Goal: Transaction & Acquisition: Purchase product/service

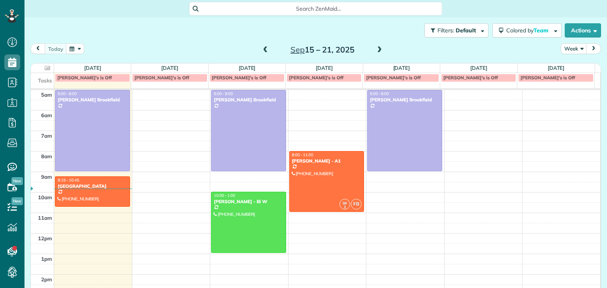
scroll to position [41, 0]
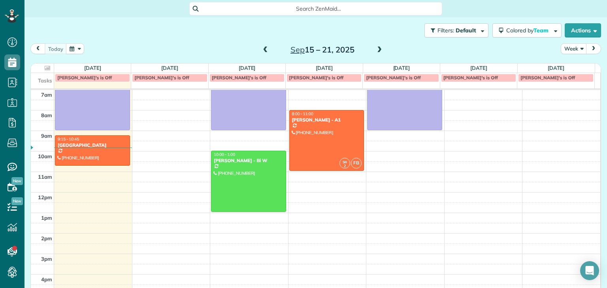
click at [264, 52] on span at bounding box center [265, 50] width 9 height 7
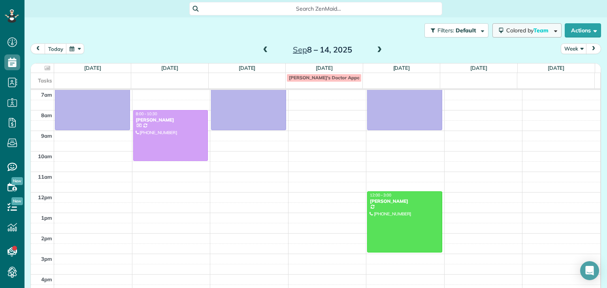
click at [533, 29] on span "Team" at bounding box center [541, 30] width 16 height 7
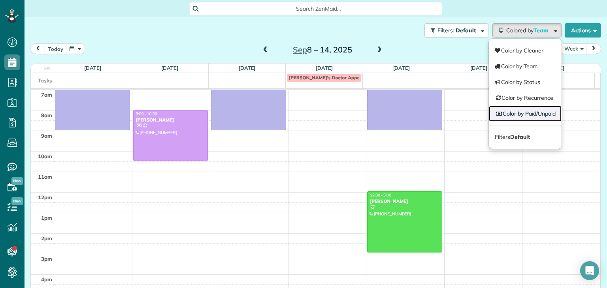
click at [543, 111] on link "Color by Paid/Unpaid" at bounding box center [525, 114] width 73 height 16
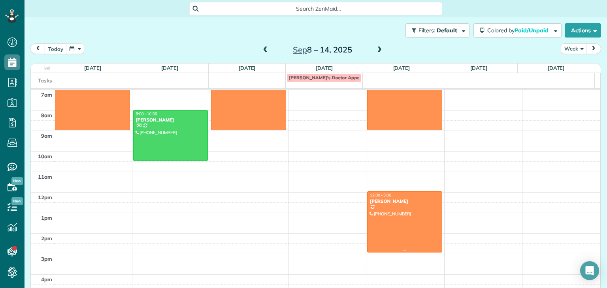
click at [404, 204] on div at bounding box center [404, 222] width 74 height 60
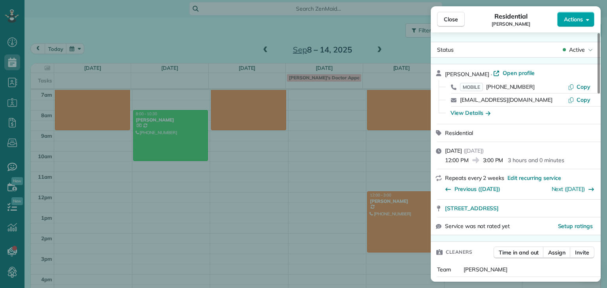
click at [586, 21] on icon "button" at bounding box center [587, 20] width 3 height 6
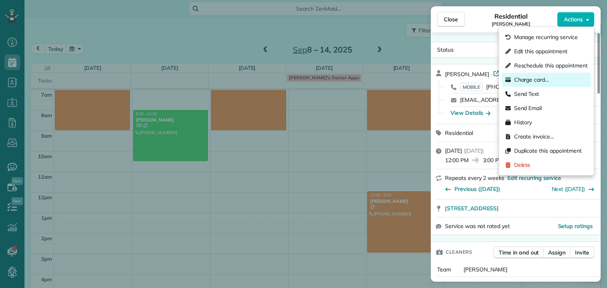
click at [542, 82] on span "Charge card…" at bounding box center [531, 80] width 35 height 8
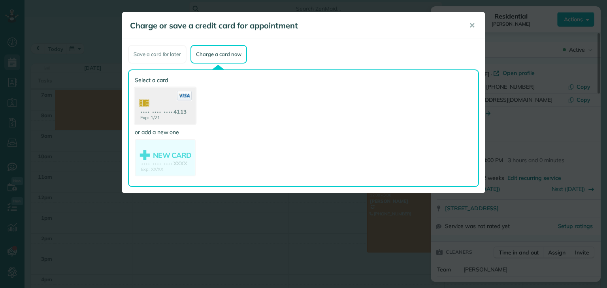
click at [157, 97] on use at bounding box center [165, 107] width 61 height 38
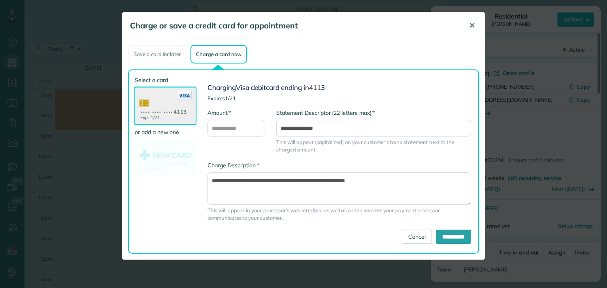
click at [473, 26] on span "✕" at bounding box center [472, 25] width 6 height 9
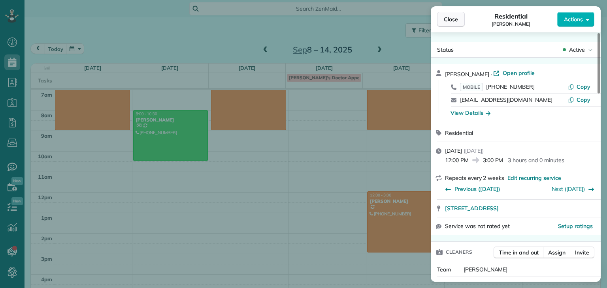
click at [455, 22] on span "Close" at bounding box center [451, 19] width 14 height 8
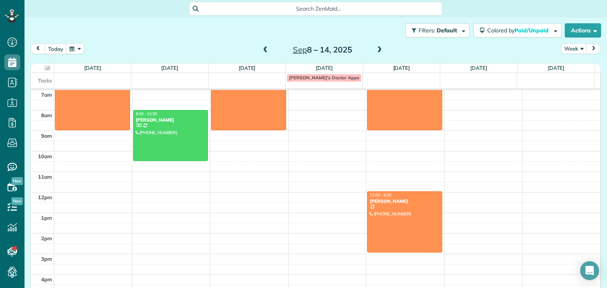
click at [264, 51] on span at bounding box center [265, 50] width 9 height 7
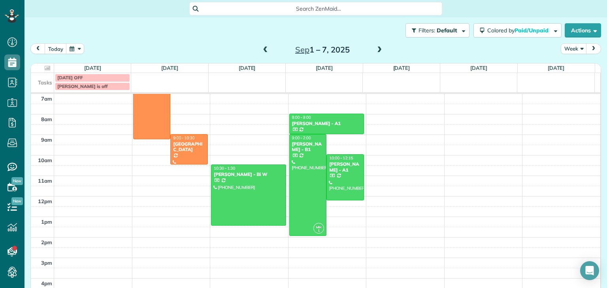
click at [264, 51] on span at bounding box center [265, 50] width 9 height 7
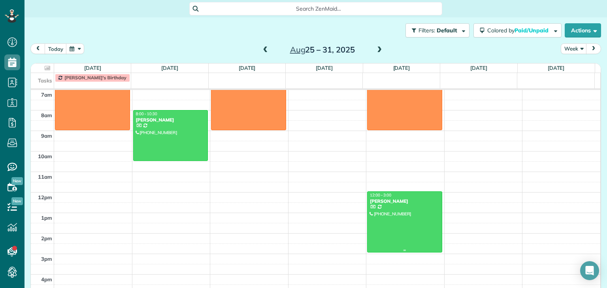
click at [415, 209] on div at bounding box center [404, 222] width 74 height 60
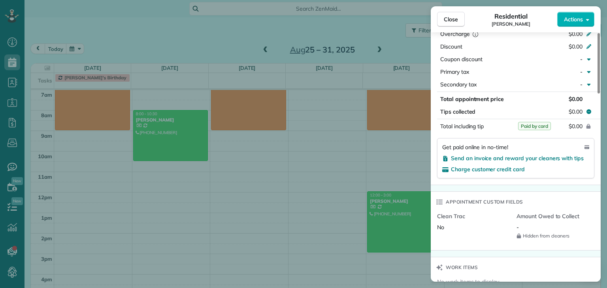
scroll to position [411, 0]
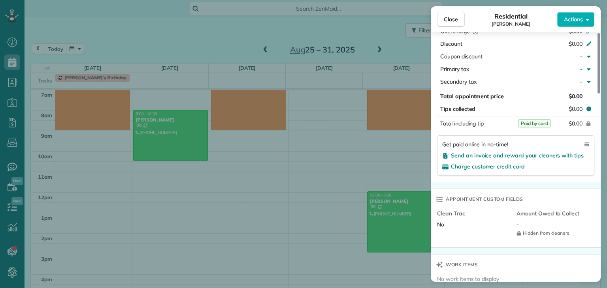
drag, startPoint x: 598, startPoint y: 54, endPoint x: 606, endPoint y: 154, distance: 99.9
click at [600, 94] on div at bounding box center [598, 63] width 2 height 60
click at [452, 21] on span "Close" at bounding box center [451, 19] width 14 height 8
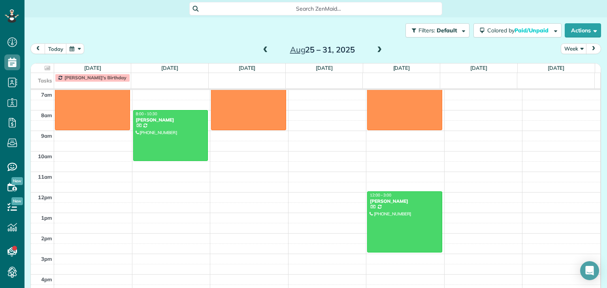
click at [261, 52] on span at bounding box center [265, 50] width 9 height 7
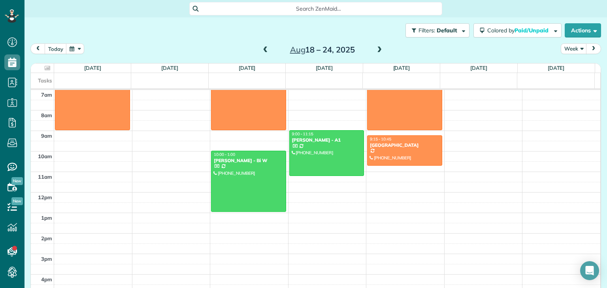
click at [261, 52] on span at bounding box center [265, 50] width 9 height 7
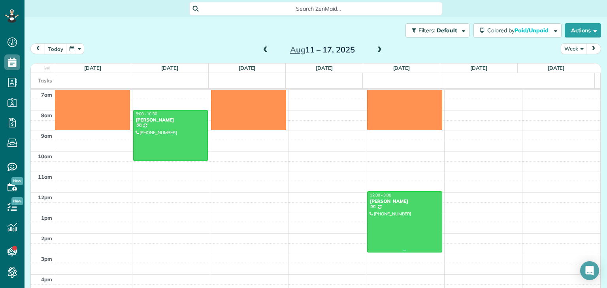
click at [399, 216] on div at bounding box center [404, 222] width 74 height 60
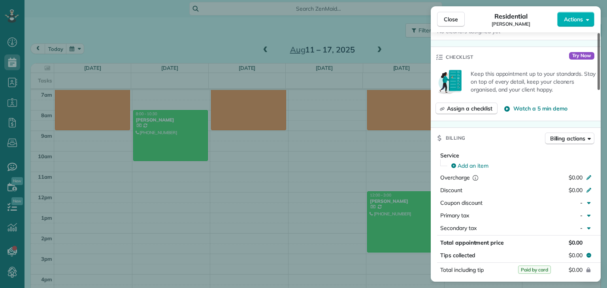
scroll to position [282, 0]
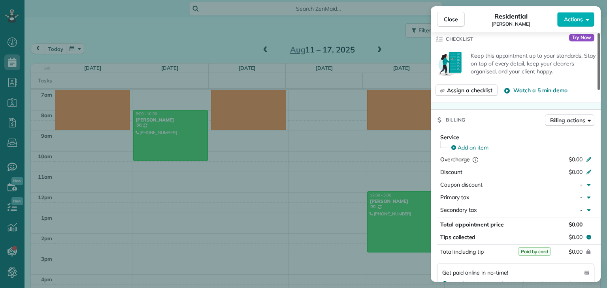
drag, startPoint x: 599, startPoint y: 75, endPoint x: 606, endPoint y: 139, distance: 64.8
click at [600, 90] on div at bounding box center [598, 61] width 2 height 57
click at [451, 21] on span "Close" at bounding box center [451, 19] width 14 height 8
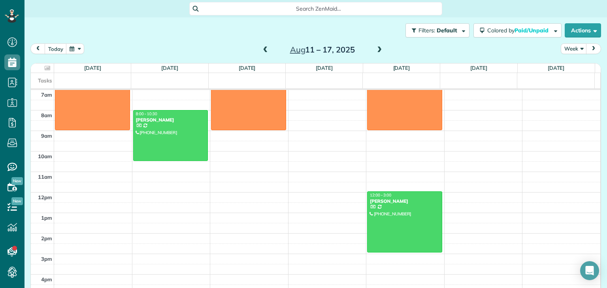
click at [261, 48] on span at bounding box center [265, 50] width 9 height 7
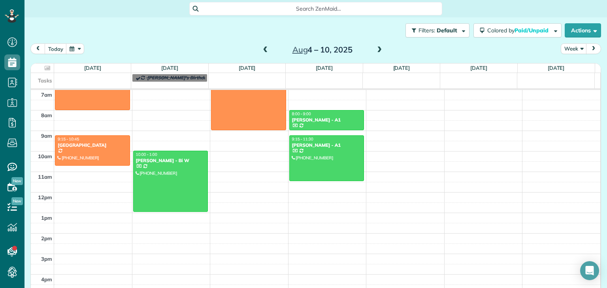
click at [261, 48] on span at bounding box center [265, 50] width 9 height 7
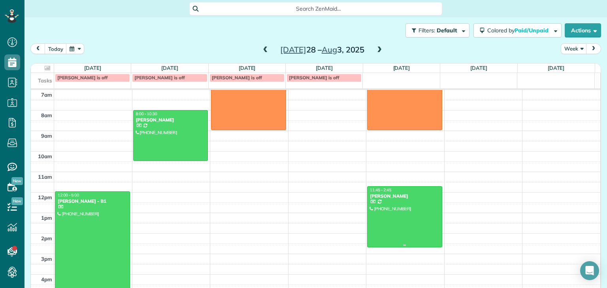
click at [367, 209] on div at bounding box center [404, 217] width 74 height 60
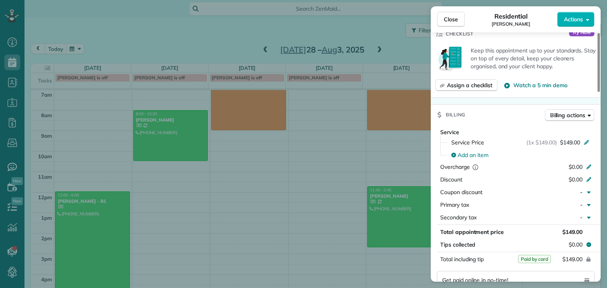
scroll to position [289, 0]
click at [449, 25] on button "Close" at bounding box center [451, 19] width 28 height 15
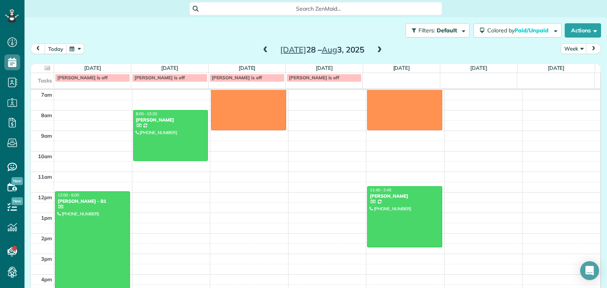
click at [379, 45] on span at bounding box center [379, 50] width 9 height 12
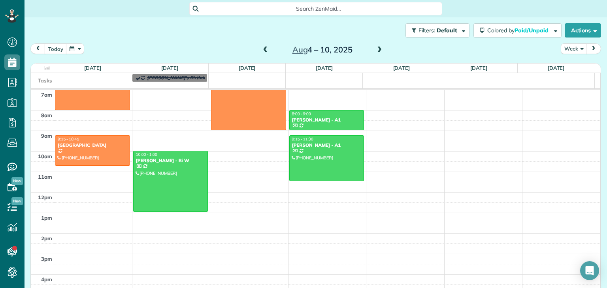
click at [375, 49] on span at bounding box center [379, 50] width 9 height 7
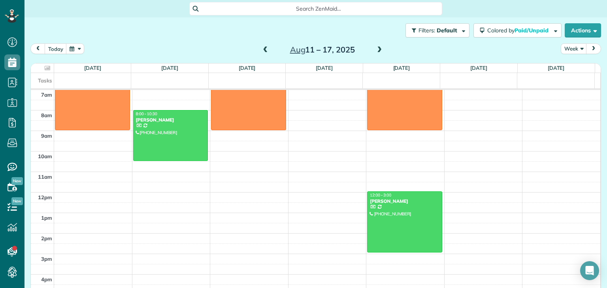
click at [375, 49] on span at bounding box center [379, 50] width 9 height 7
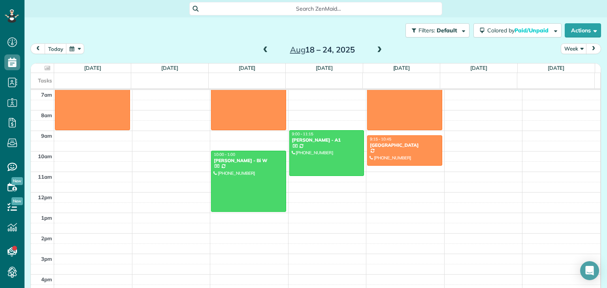
click at [377, 53] on span at bounding box center [379, 50] width 9 height 7
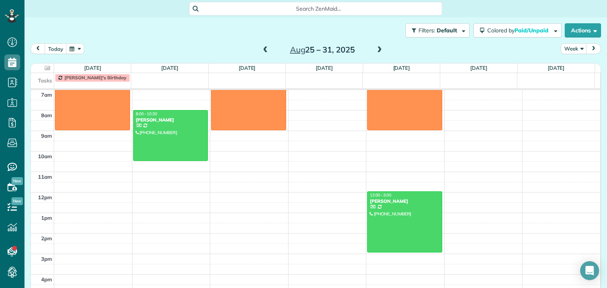
click at [375, 47] on span at bounding box center [379, 50] width 9 height 7
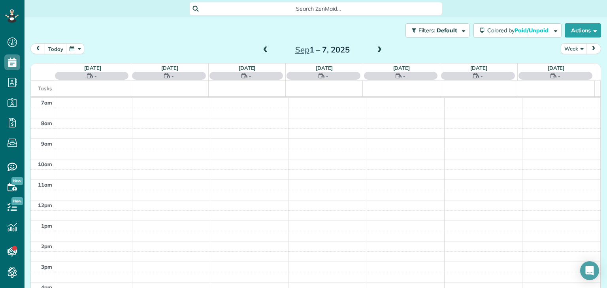
click at [377, 53] on span at bounding box center [379, 50] width 9 height 7
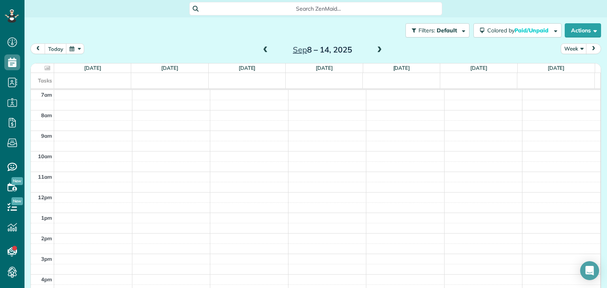
click at [262, 50] on span at bounding box center [265, 50] width 9 height 7
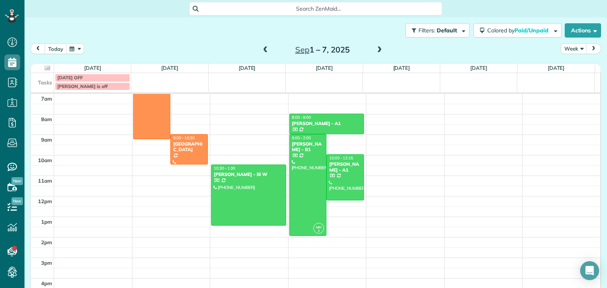
click at [375, 49] on span at bounding box center [379, 50] width 9 height 7
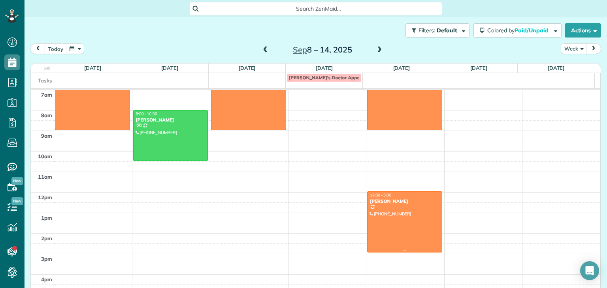
click at [415, 193] on div "12:00 - 3:00" at bounding box center [404, 195] width 70 height 5
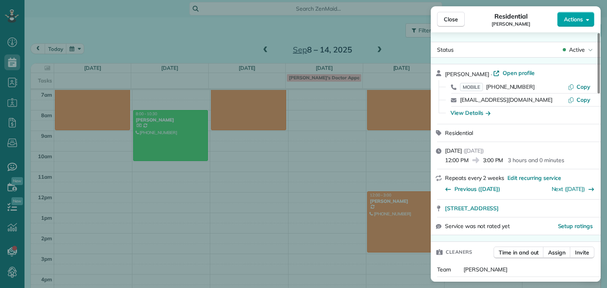
click at [572, 26] on button "Actions" at bounding box center [575, 19] width 37 height 15
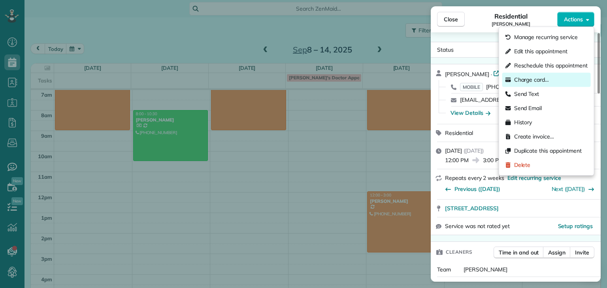
click at [539, 75] on div "Charge card…" at bounding box center [546, 80] width 88 height 14
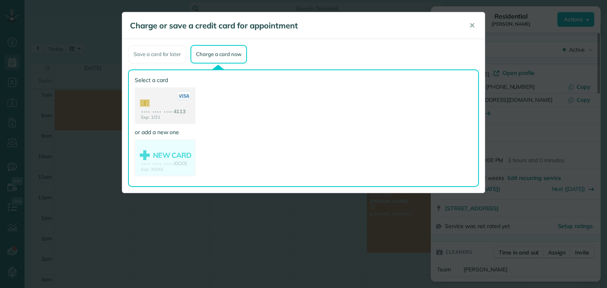
click at [184, 109] on use at bounding box center [164, 106] width 59 height 37
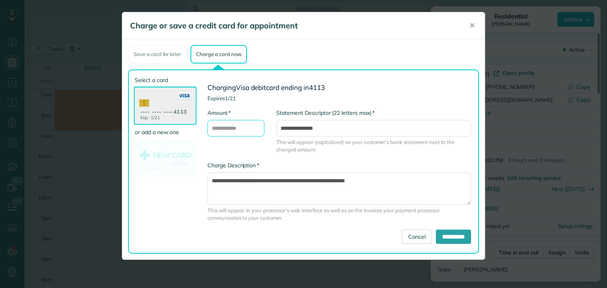
click at [232, 129] on input "* Amount" at bounding box center [235, 128] width 57 height 17
type input "***"
click at [458, 234] on input "**********" at bounding box center [453, 237] width 35 height 14
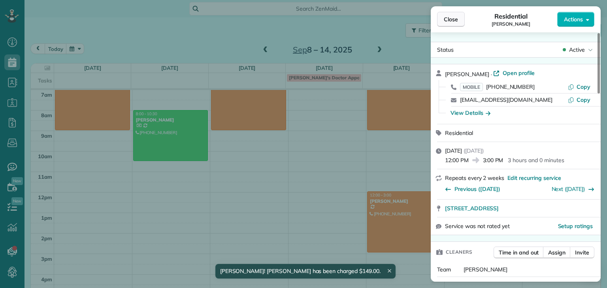
click at [450, 19] on span "Close" at bounding box center [451, 19] width 14 height 8
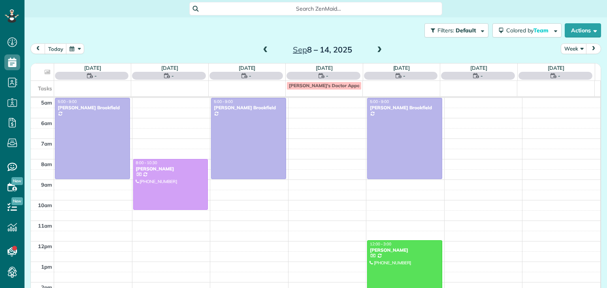
scroll to position [41, 0]
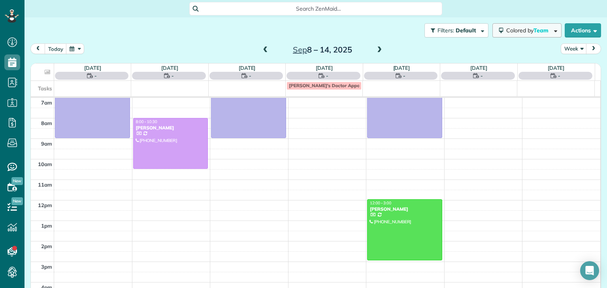
click at [527, 35] on button "Colored by Team" at bounding box center [526, 30] width 69 height 14
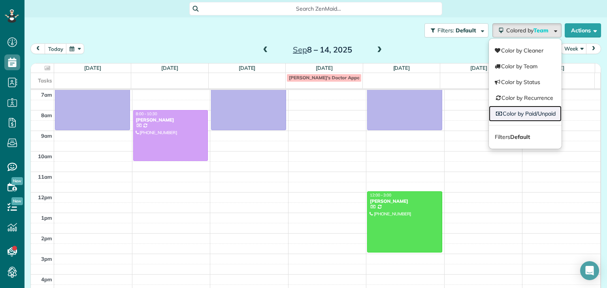
click at [538, 114] on link "Color by Paid/Unpaid" at bounding box center [525, 114] width 73 height 16
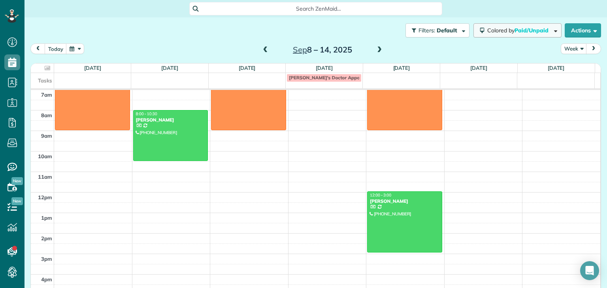
click at [519, 32] on span "Paid/Unpaid" at bounding box center [531, 30] width 35 height 7
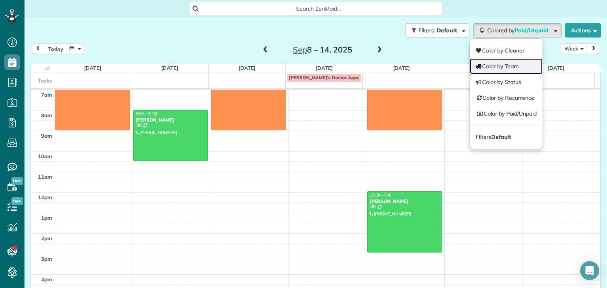
click at [505, 67] on link "Color by Team" at bounding box center [506, 66] width 73 height 16
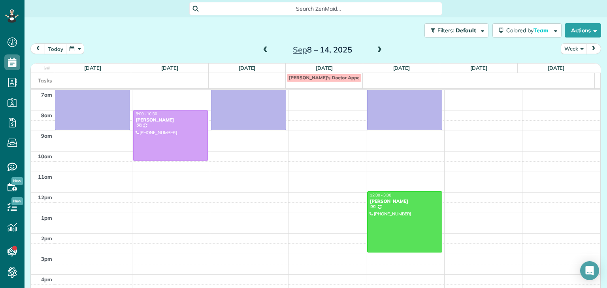
click at [376, 48] on span at bounding box center [379, 50] width 9 height 7
